Goal: Task Accomplishment & Management: Manage account settings

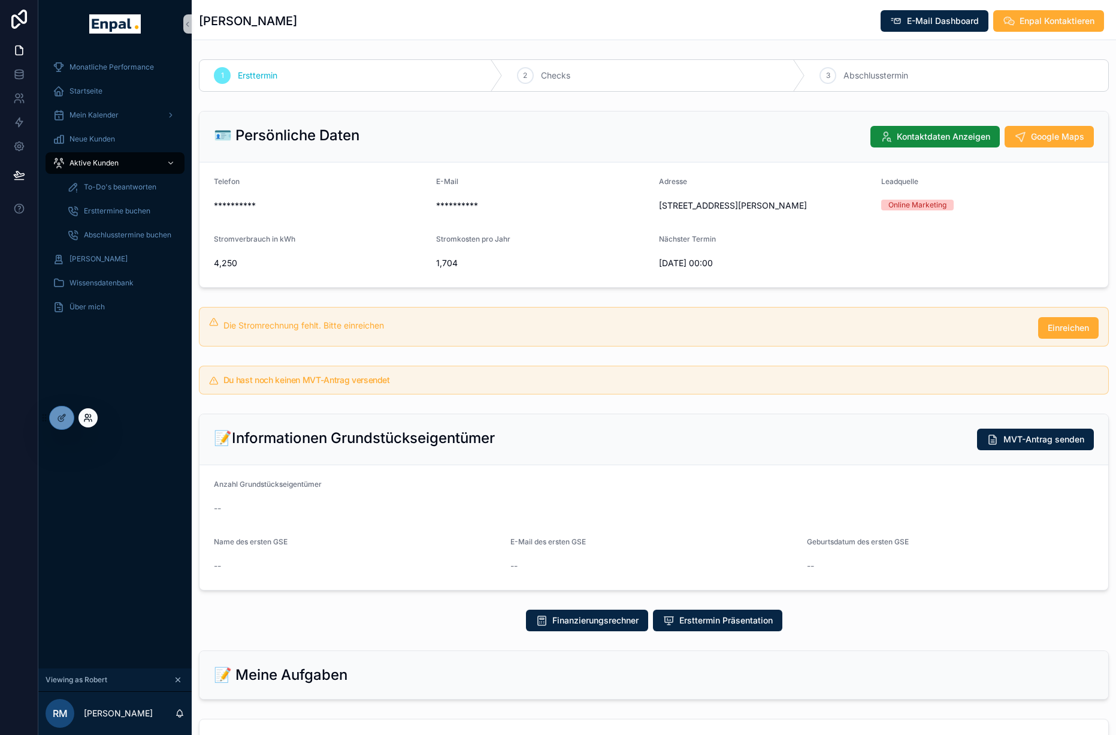
click at [84, 421] on icon at bounding box center [88, 418] width 10 height 10
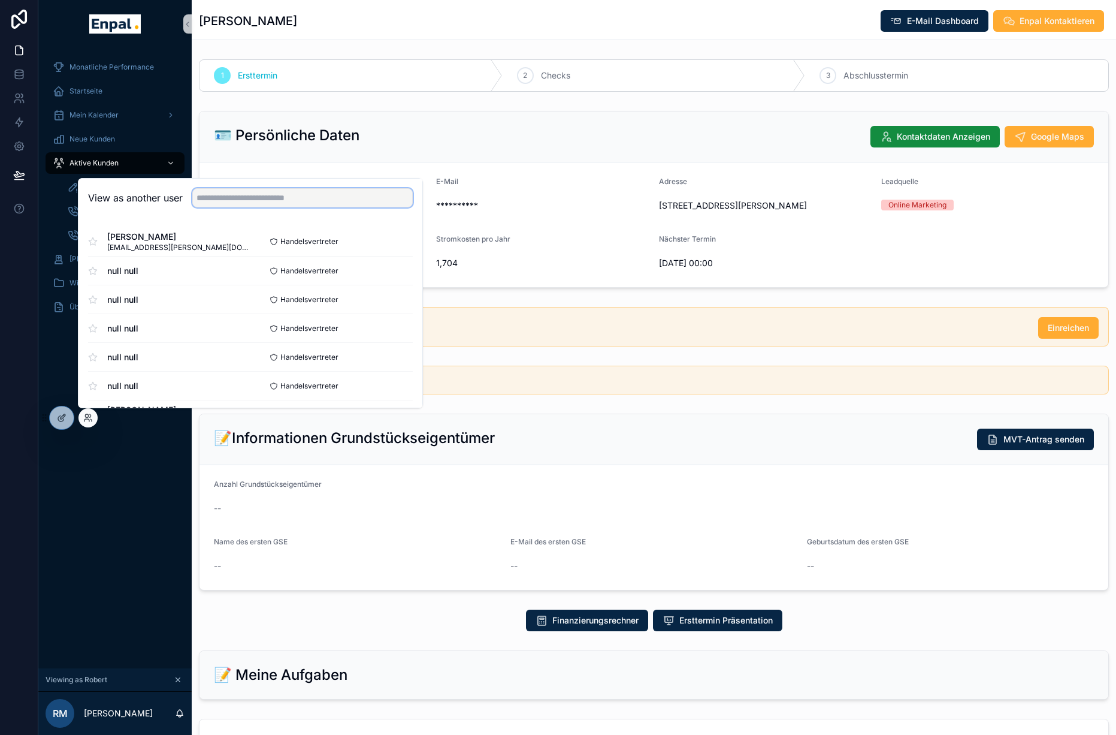
click at [237, 198] on input "text" at bounding box center [302, 197] width 221 height 19
type input "*"
type input "*******"
click at [393, 242] on button "Select" at bounding box center [397, 241] width 31 height 17
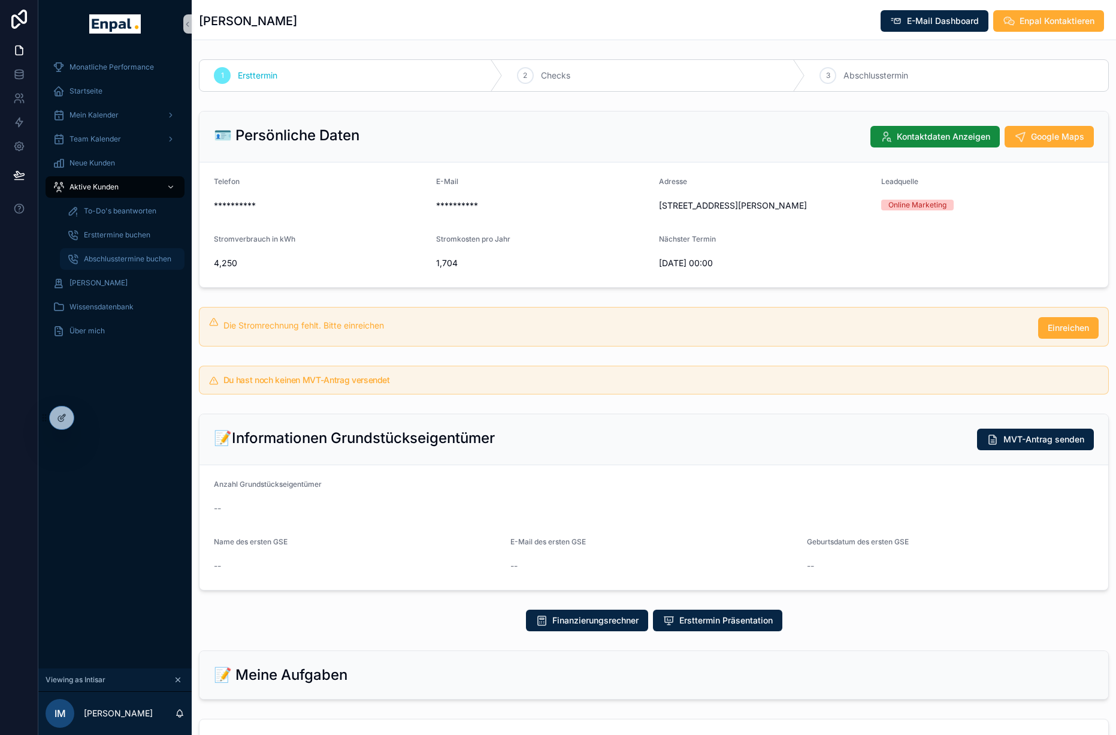
click at [111, 259] on span "Abschlusstermine buchen" at bounding box center [127, 259] width 87 height 10
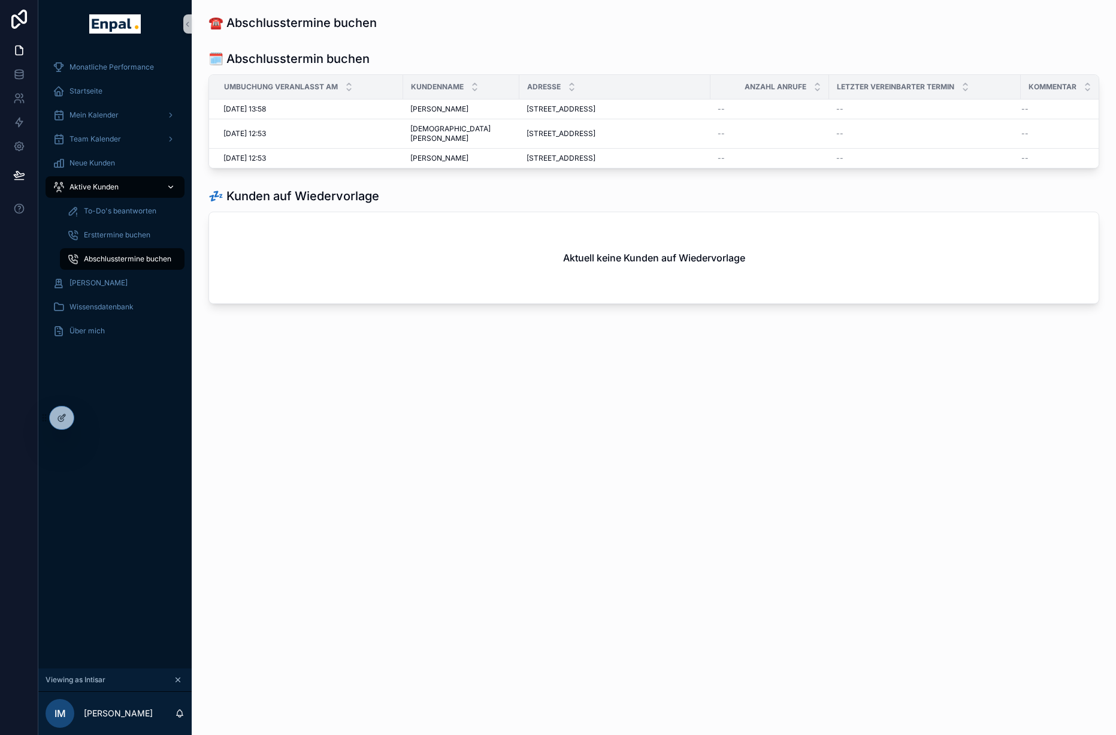
click at [99, 181] on div "Aktive Kunden" at bounding box center [115, 186] width 125 height 19
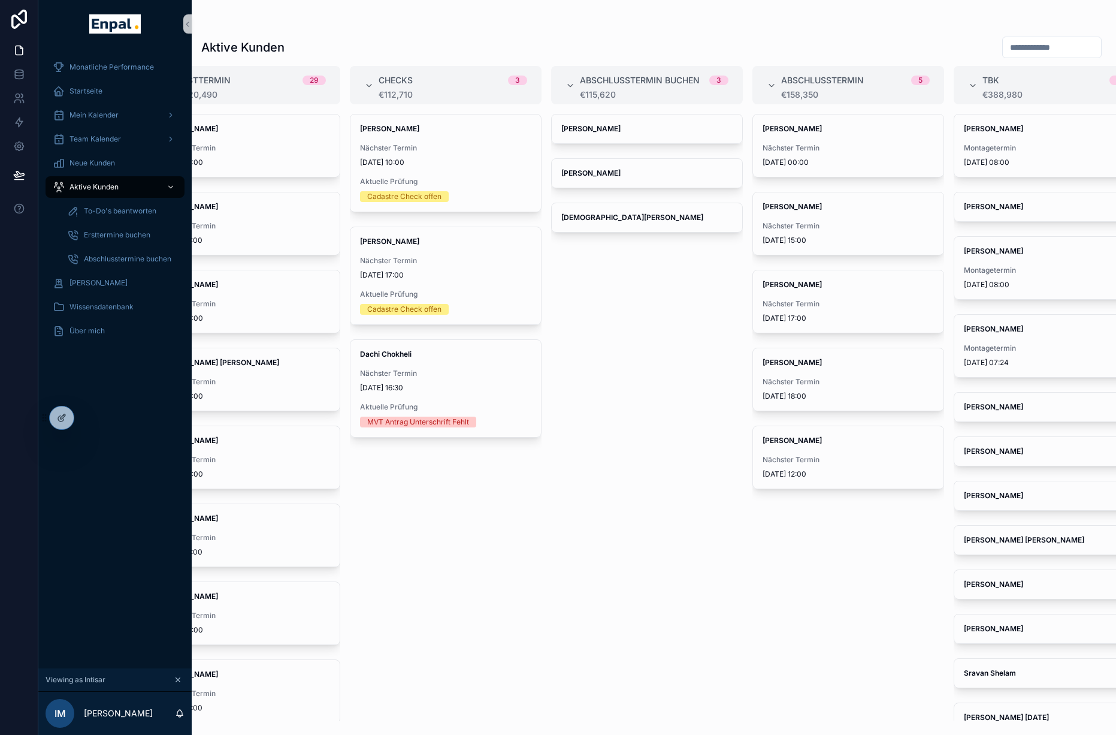
scroll to position [0, 268]
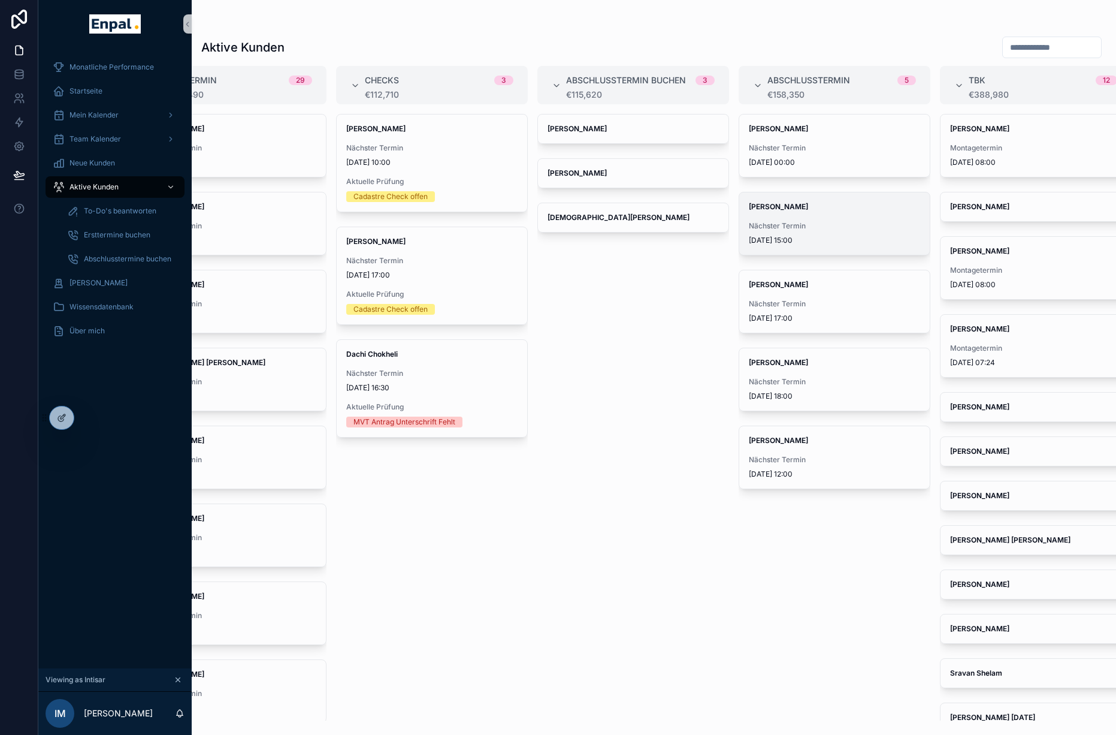
click at [810, 221] on div "[PERSON_NAME] Nächster Termin [DATE] 15:00" at bounding box center [834, 223] width 191 height 62
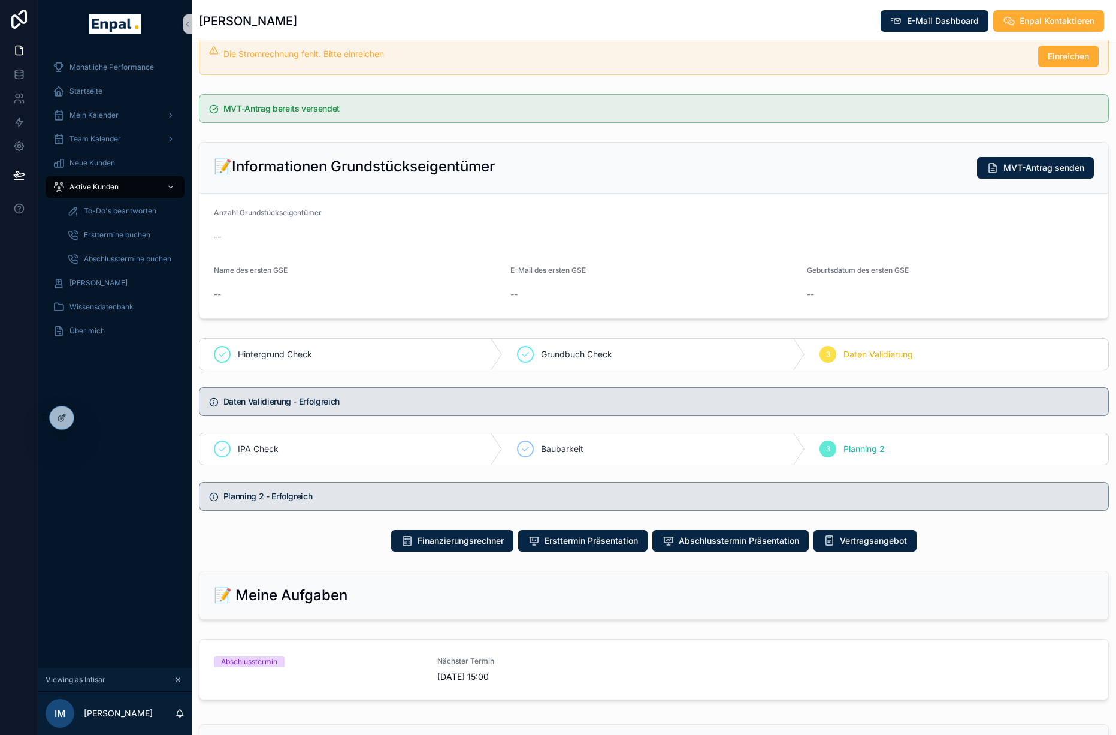
scroll to position [279, 0]
